Goal: Transaction & Acquisition: Purchase product/service

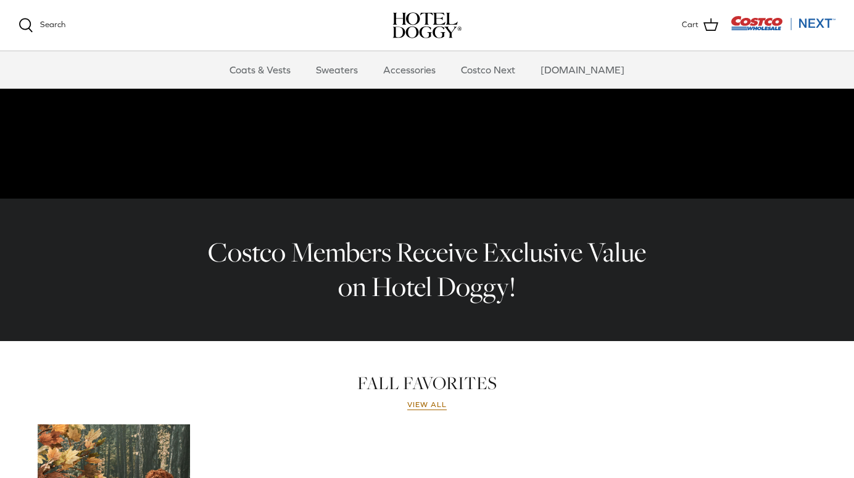
scroll to position [190, 0]
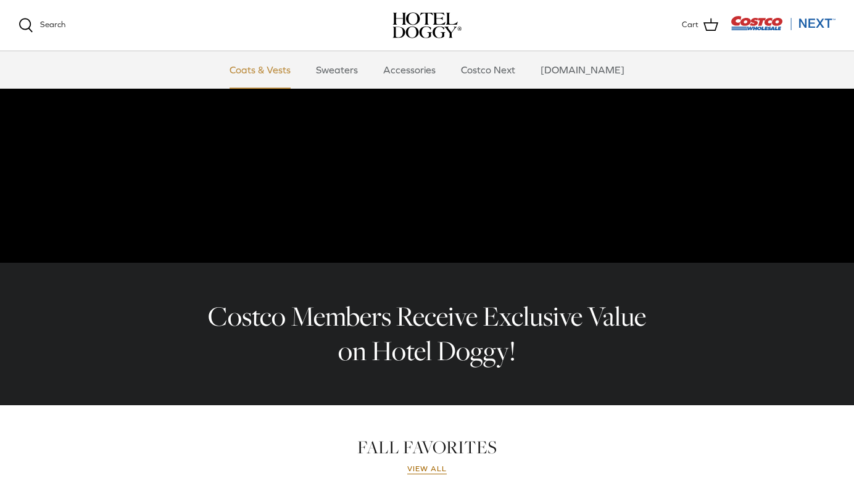
click at [286, 68] on link "Coats & Vests" at bounding box center [259, 69] width 83 height 37
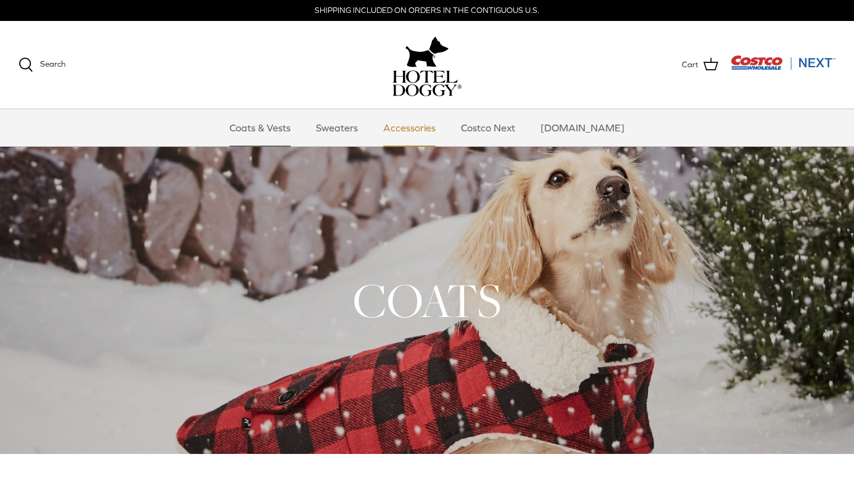
click at [446, 127] on link "Accessories" at bounding box center [409, 127] width 75 height 37
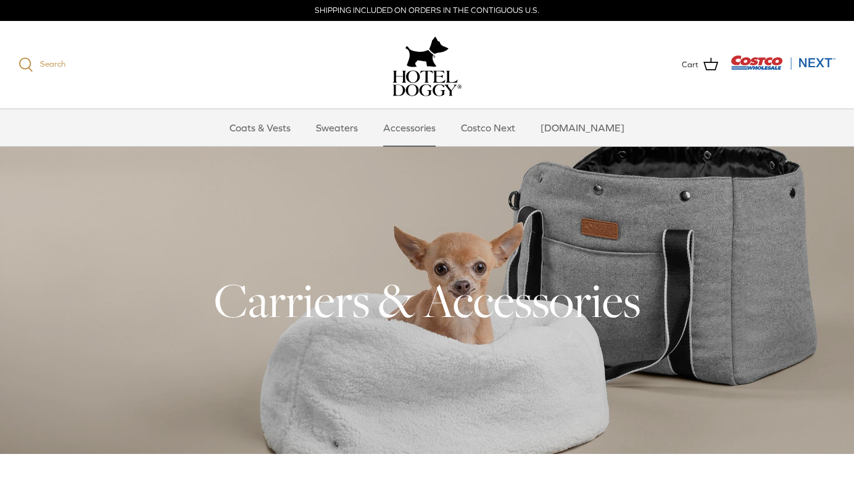
click at [28, 64] on icon at bounding box center [26, 64] width 15 height 15
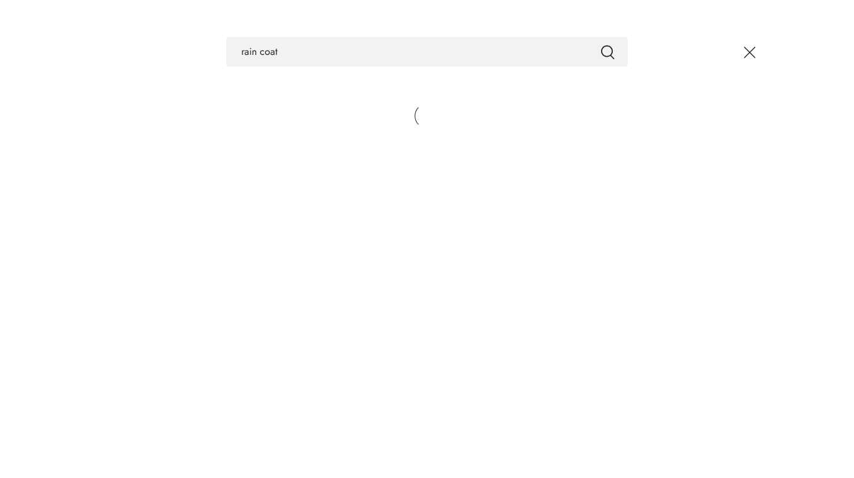
type input "rain coat"
click at [608, 52] on button "Submit" at bounding box center [608, 52] width 15 height 16
